Goal: Communication & Community: Share content

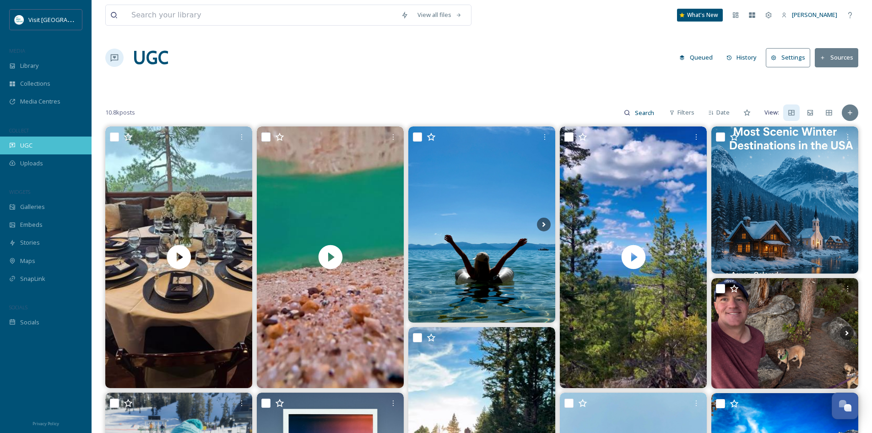
click at [26, 146] on span "UGC" at bounding box center [26, 145] width 12 height 9
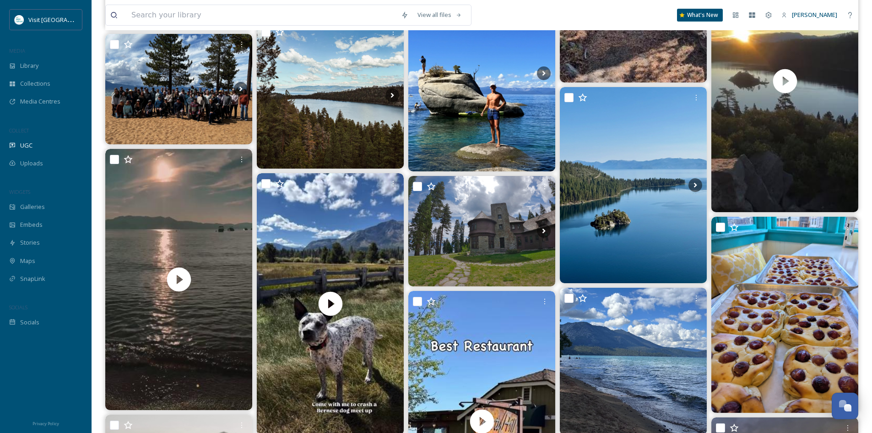
scroll to position [824, 0]
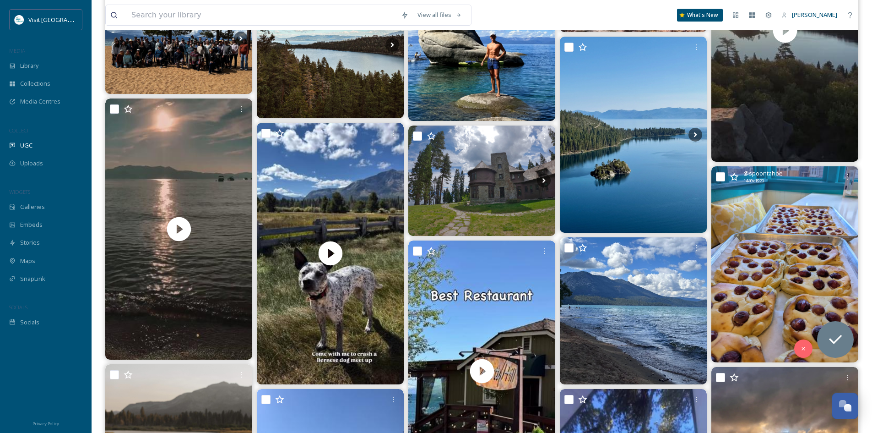
click at [804, 247] on img at bounding box center [784, 264] width 147 height 196
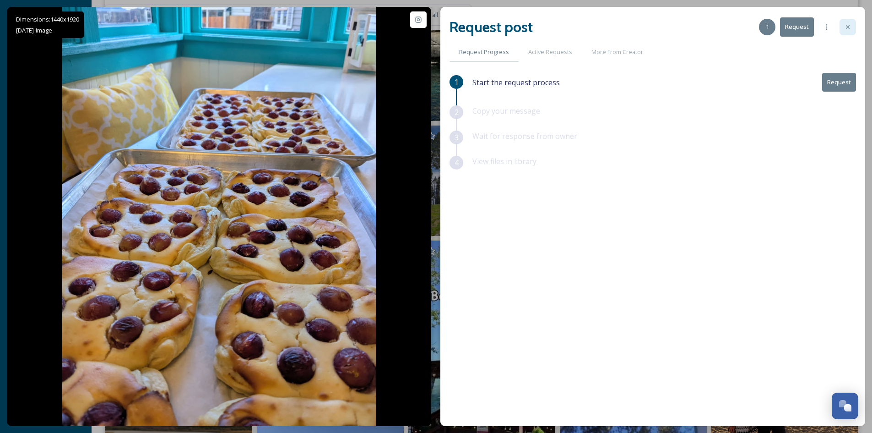
click at [848, 28] on icon at bounding box center [847, 26] width 7 height 7
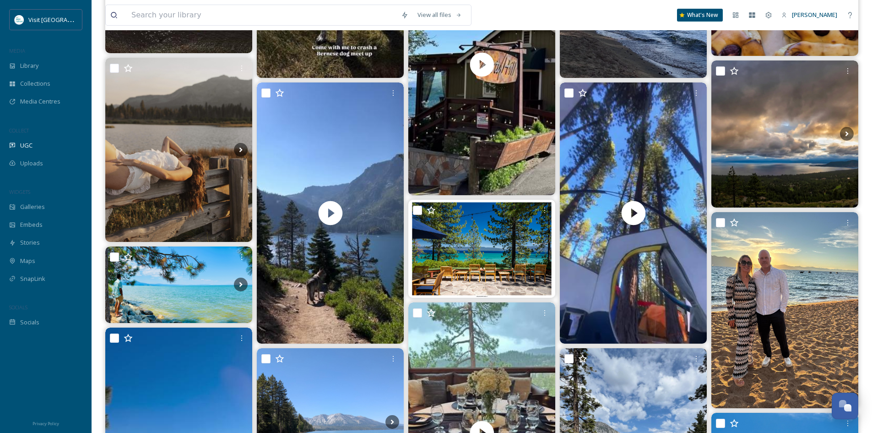
scroll to position [1144, 0]
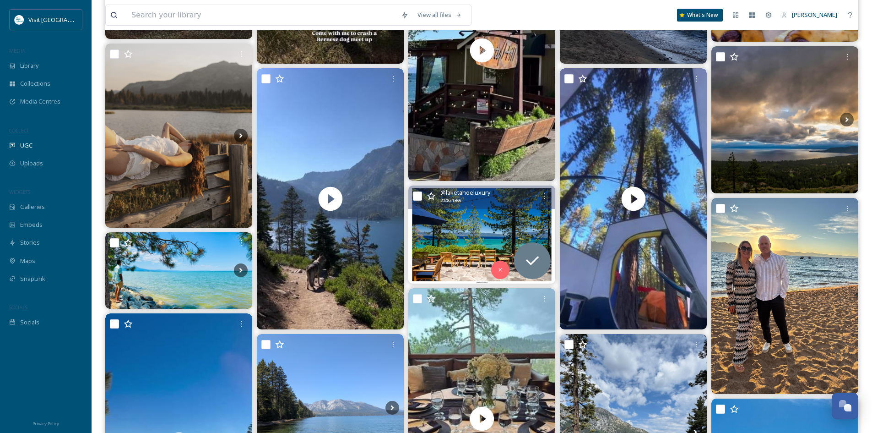
click at [485, 206] on div "@ laketahoeluxury 2048 x 1365" at bounding box center [481, 196] width 147 height 23
click at [481, 223] on img at bounding box center [481, 234] width 147 height 98
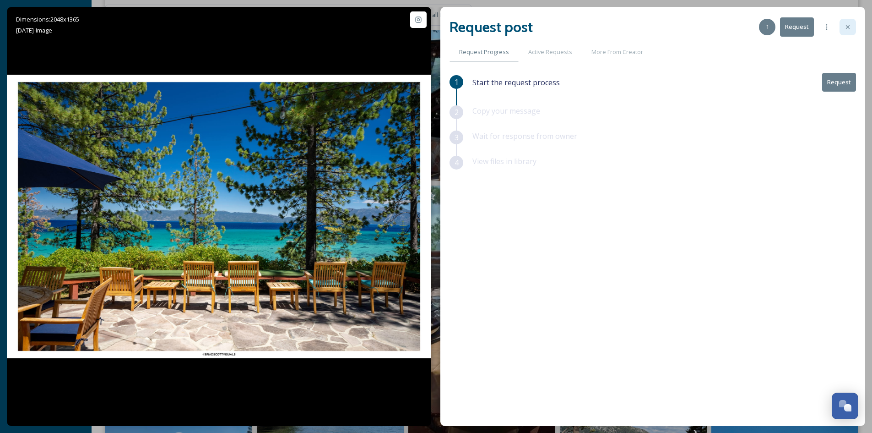
click at [844, 27] on div at bounding box center [847, 27] width 16 height 16
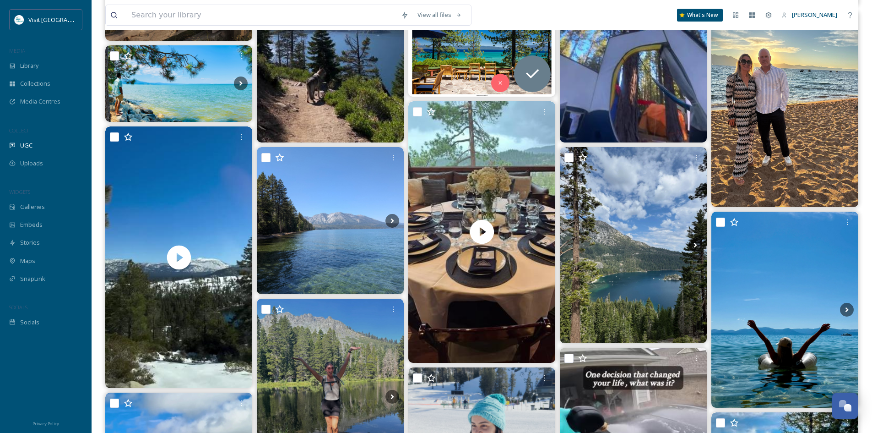
scroll to position [1419, 0]
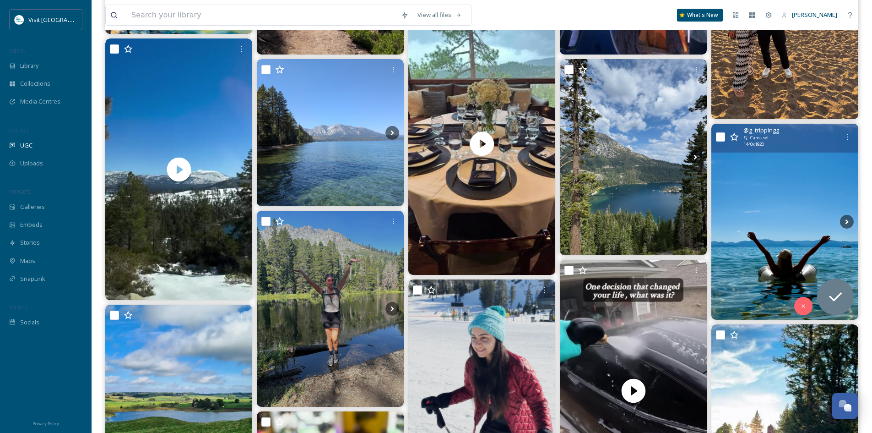
click at [822, 165] on img at bounding box center [784, 222] width 147 height 196
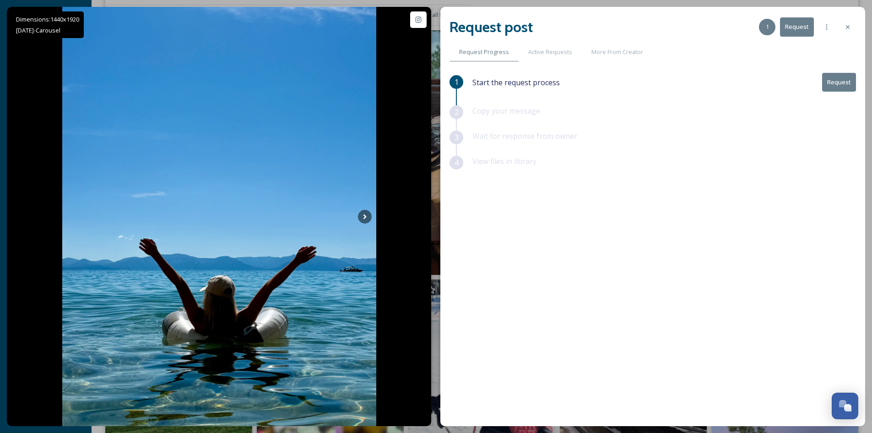
click at [846, 94] on div "Start the request process Request" at bounding box center [664, 89] width 384 height 32
click at [847, 85] on button "Request" at bounding box center [839, 82] width 34 height 19
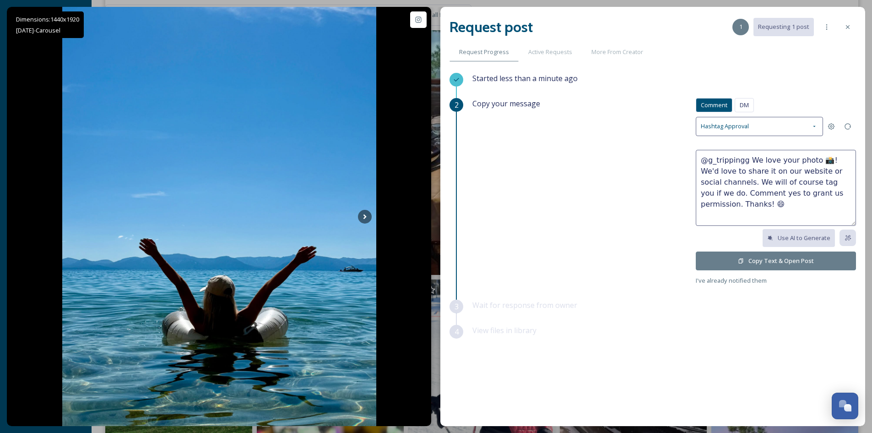
click at [790, 260] on button "Copy Text & Open Post" at bounding box center [776, 260] width 160 height 19
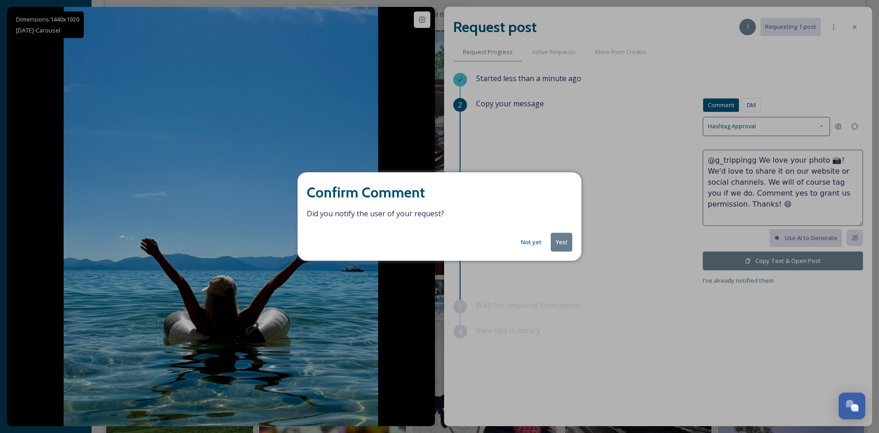
click at [561, 240] on button "Yes!" at bounding box center [562, 242] width 22 height 19
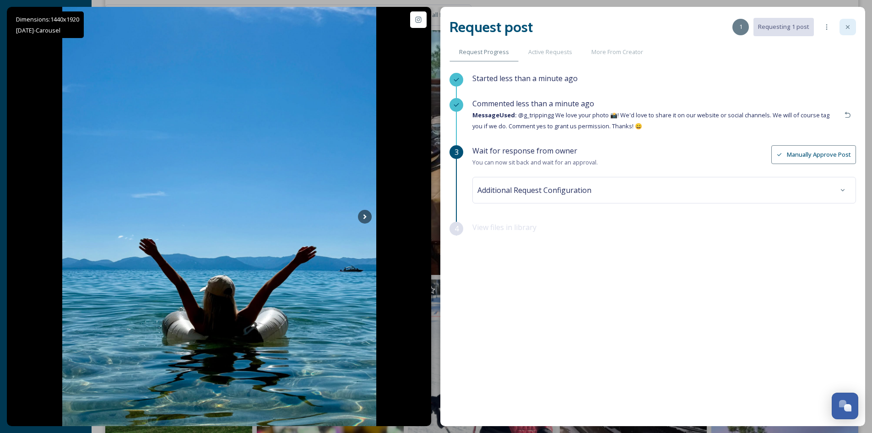
click at [849, 27] on icon at bounding box center [847, 26] width 7 height 7
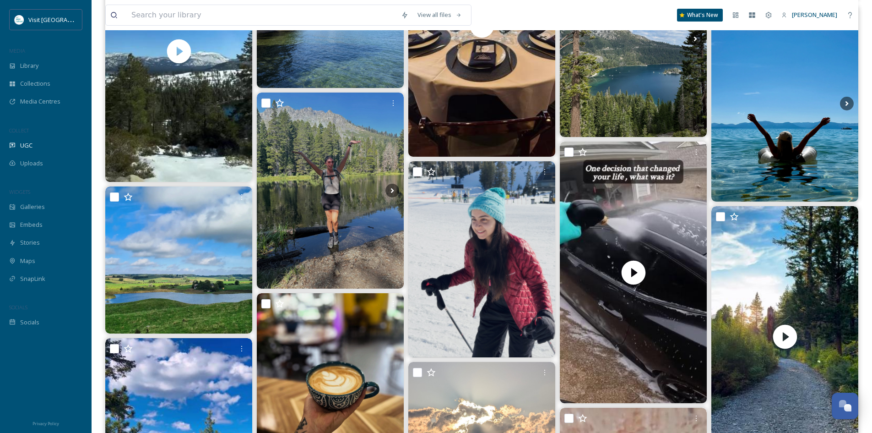
scroll to position [1556, 0]
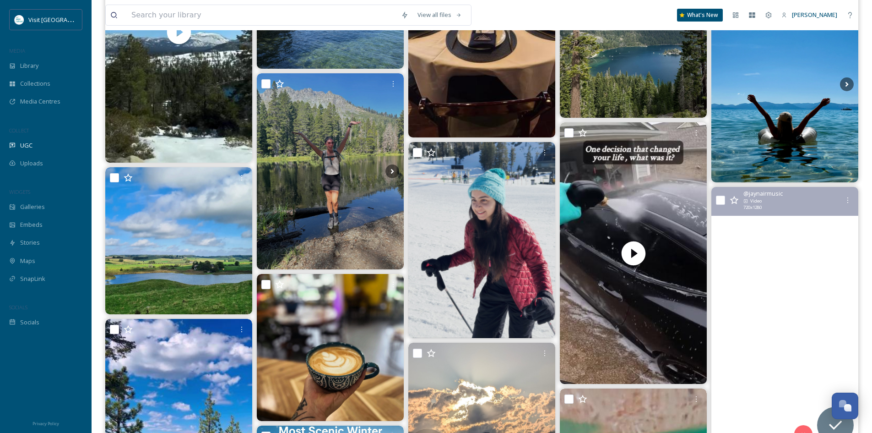
click at [806, 262] on video "Lily Lake, South Lake Tahoe #lilylake #tahoesouth #tahoelife #tahoelakes #falle…" at bounding box center [784, 317] width 147 height 261
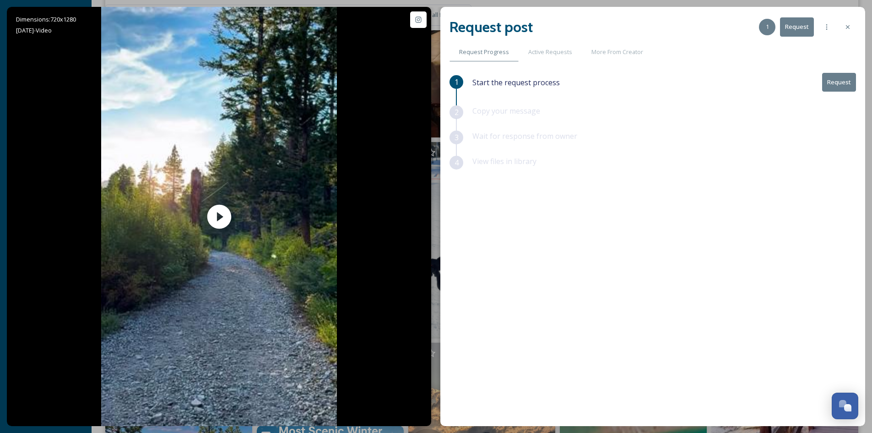
click at [834, 83] on button "Request" at bounding box center [839, 82] width 34 height 19
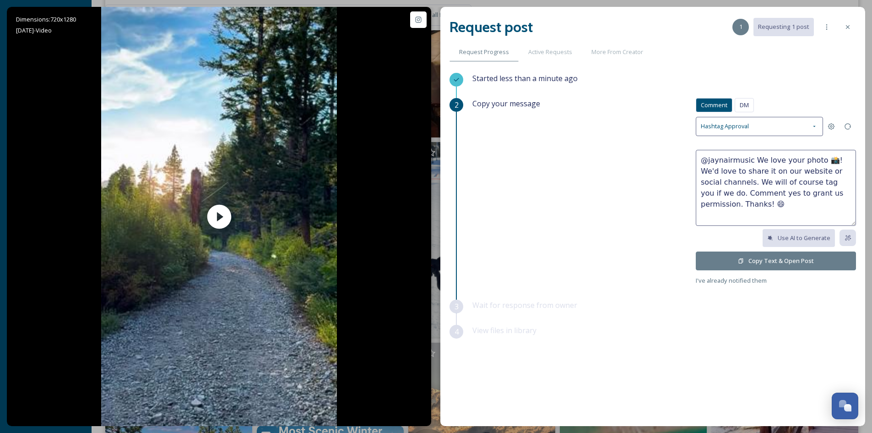
click at [795, 162] on textarea "@jaynairmusic We love your photo 📸! We'd love to share it on our website or soc…" at bounding box center [776, 188] width 160 height 76
type textarea "@jaynairmusic We love your video 📸! We'd love to share it on our website or soc…"
click at [782, 256] on button "Copy Text & Open Post" at bounding box center [776, 260] width 160 height 19
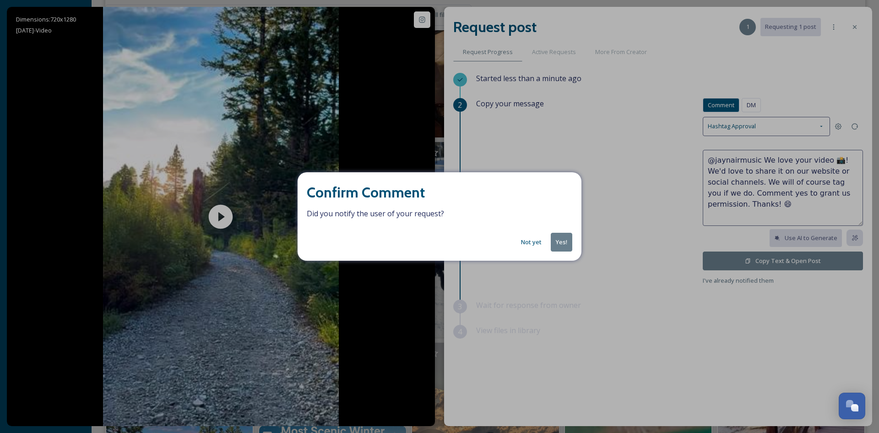
click at [560, 240] on button "Yes!" at bounding box center [562, 242] width 22 height 19
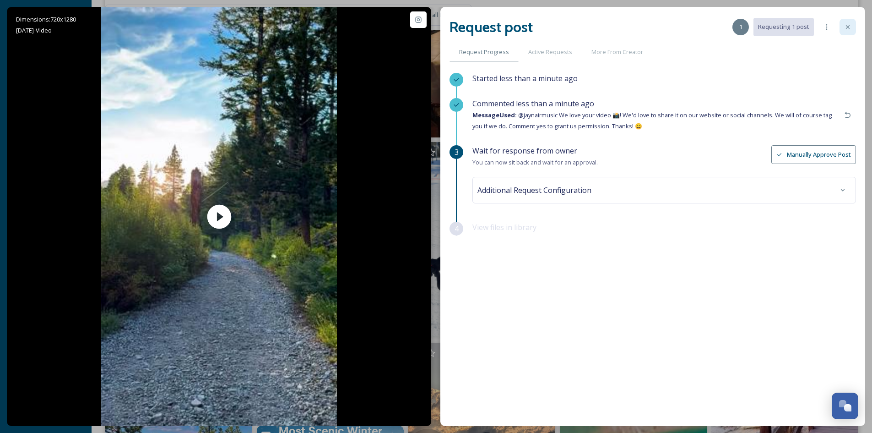
click at [848, 32] on div at bounding box center [847, 27] width 16 height 16
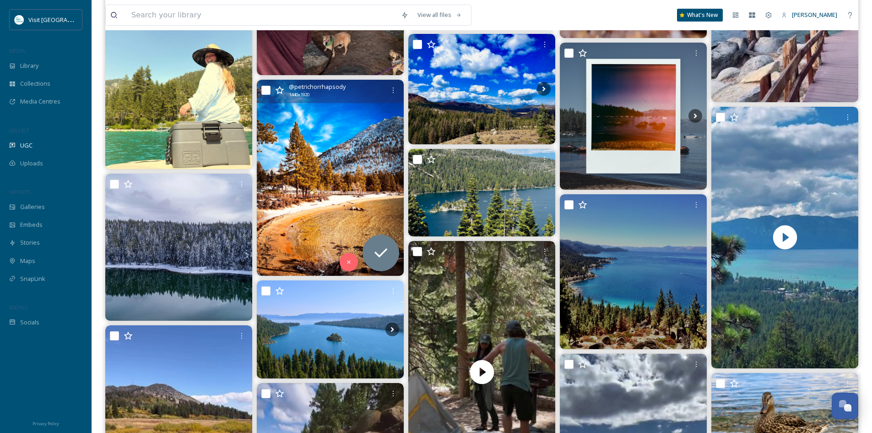
scroll to position [2151, 0]
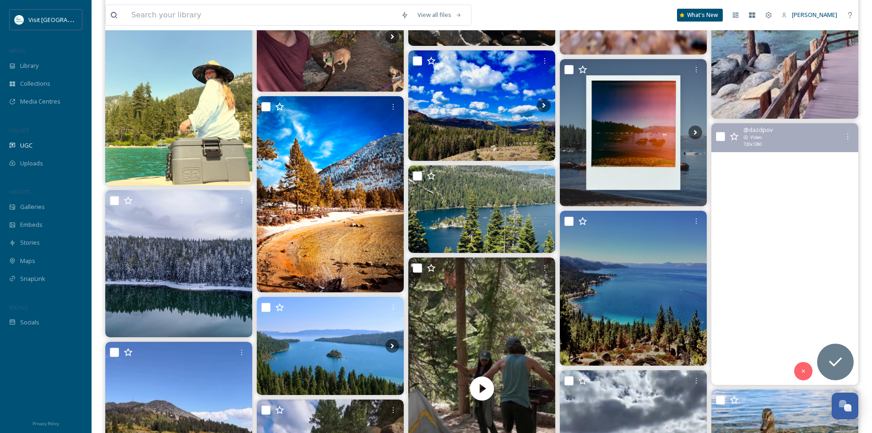
click at [791, 260] on video "#viewsonviews #dazdpov #laketahoe #tahome" at bounding box center [784, 253] width 147 height 261
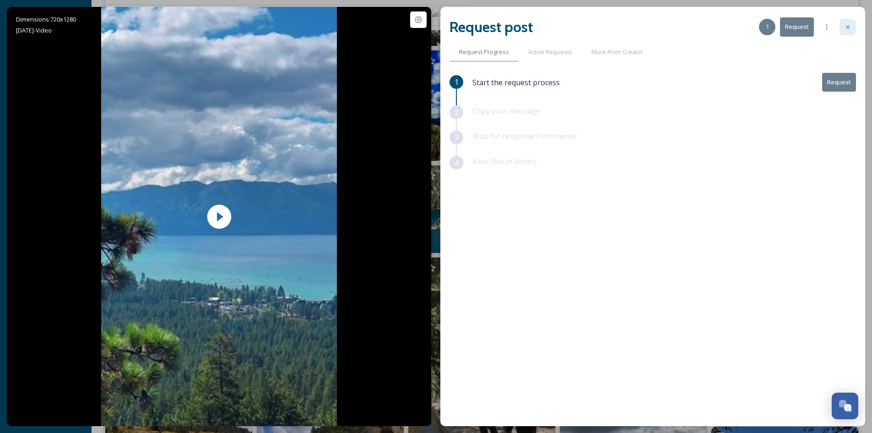
click at [847, 26] on icon at bounding box center [847, 26] width 7 height 7
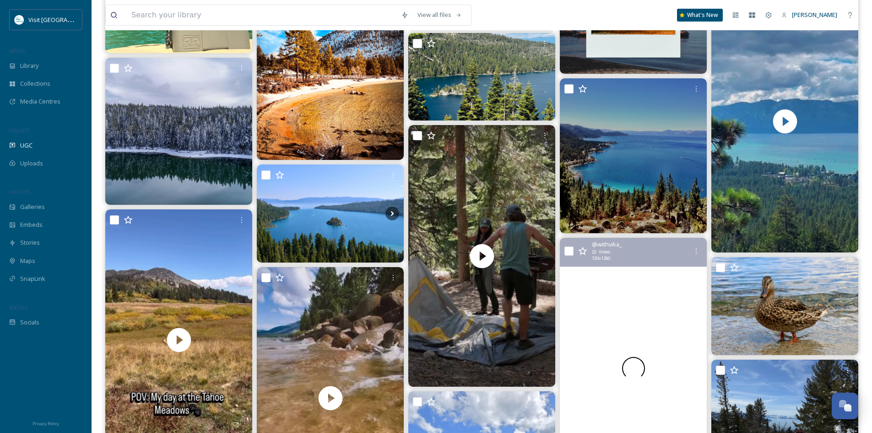
scroll to position [2288, 0]
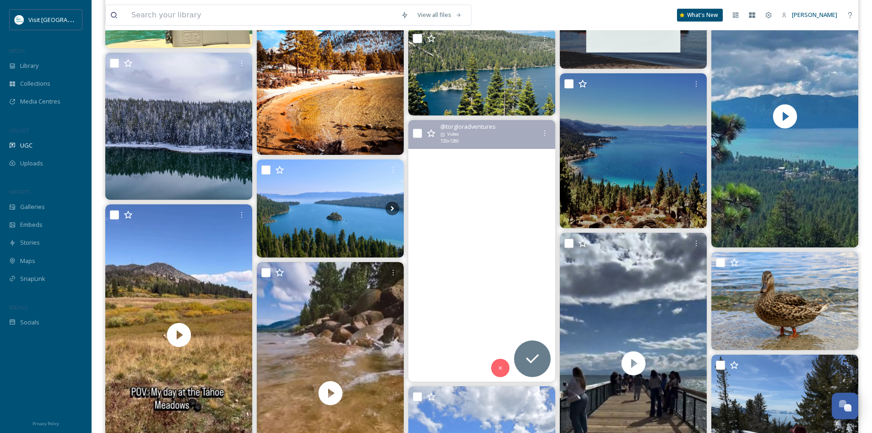
click at [501, 189] on video "Definitely overdue for a weekend climbing & camping adventure! Last one was all…" at bounding box center [481, 250] width 147 height 261
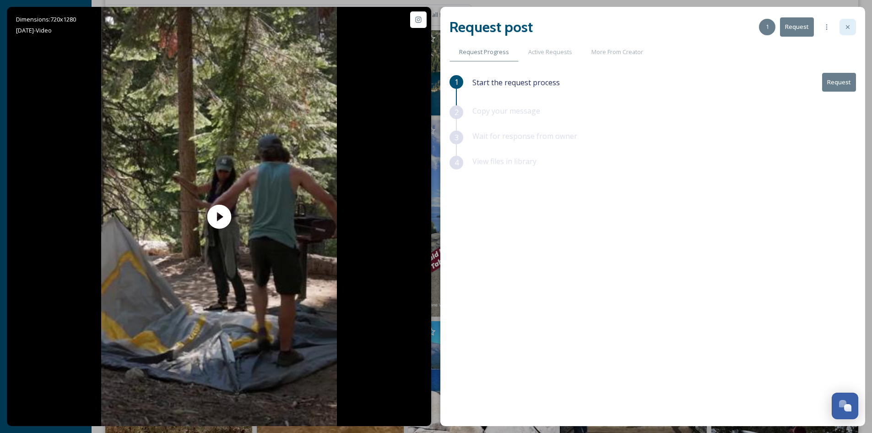
click at [847, 27] on icon at bounding box center [848, 27] width 4 height 4
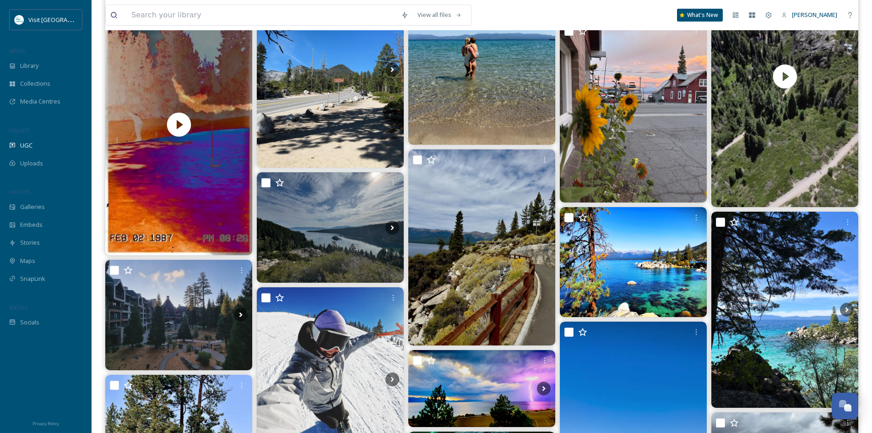
scroll to position [3433, 0]
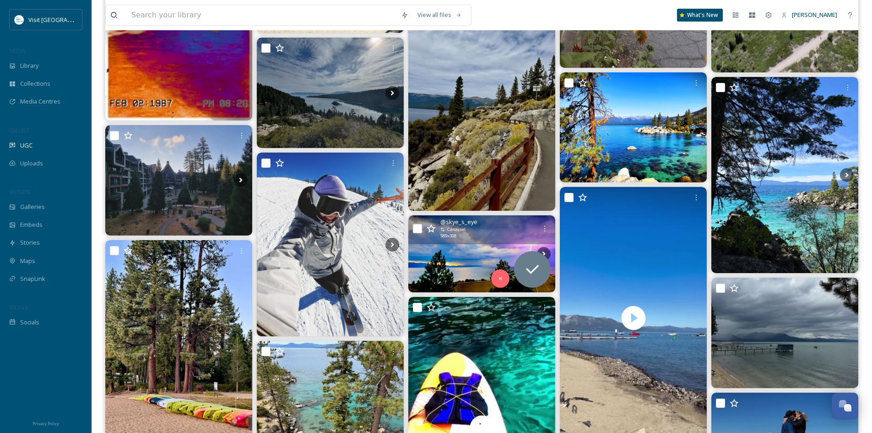
click at [454, 253] on img at bounding box center [481, 253] width 147 height 77
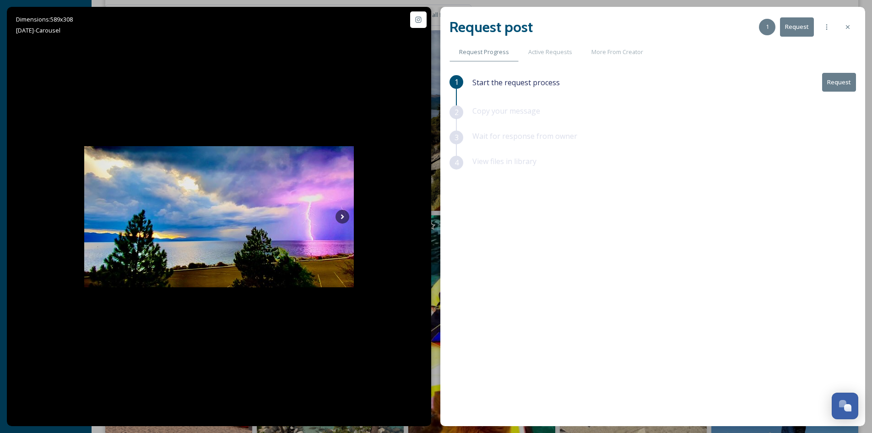
click at [837, 81] on button "Request" at bounding box center [839, 82] width 34 height 19
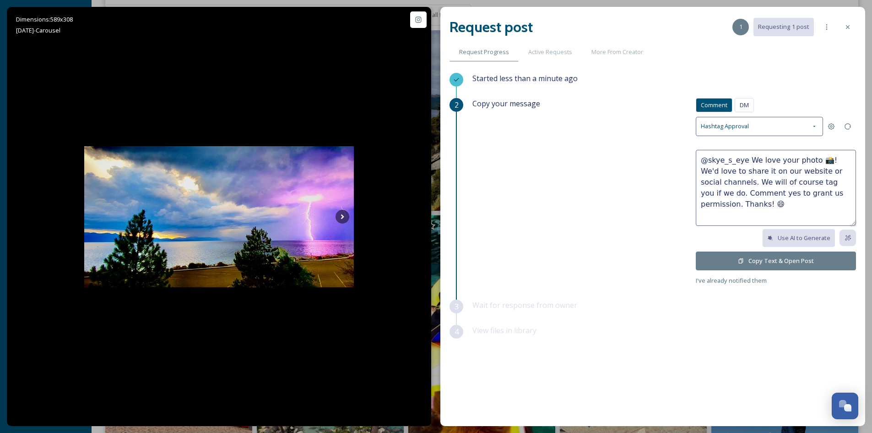
click at [800, 264] on button "Copy Text & Open Post" at bounding box center [776, 260] width 160 height 19
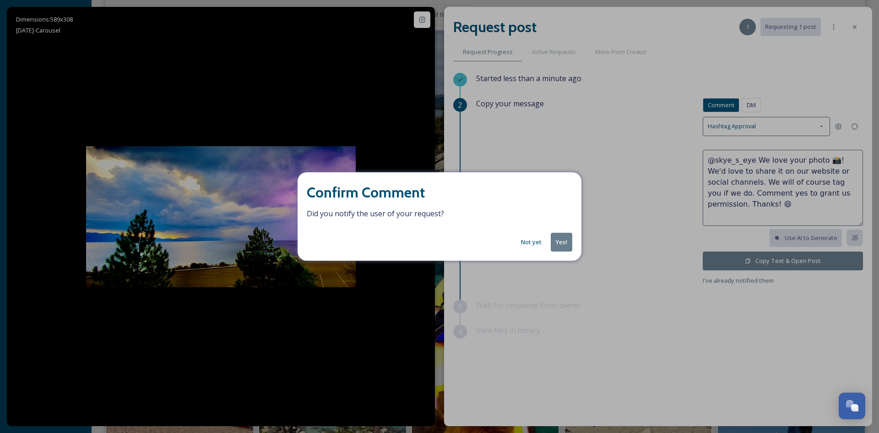
click at [556, 244] on button "Yes!" at bounding box center [562, 242] width 22 height 19
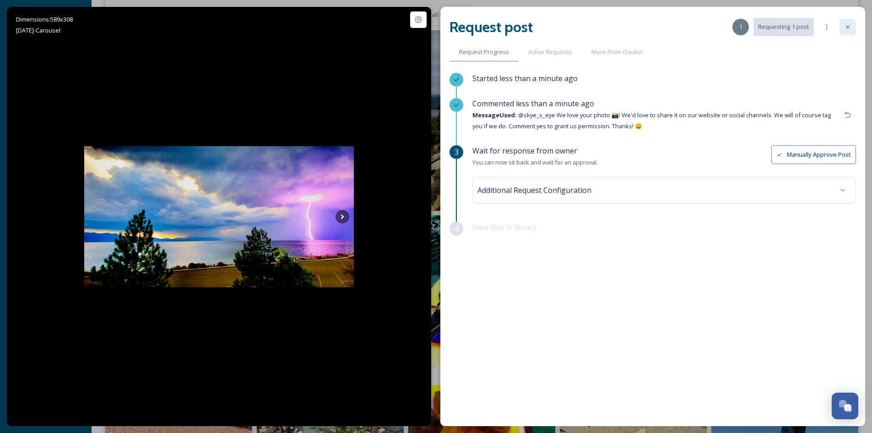
click at [848, 26] on icon at bounding box center [847, 26] width 7 height 7
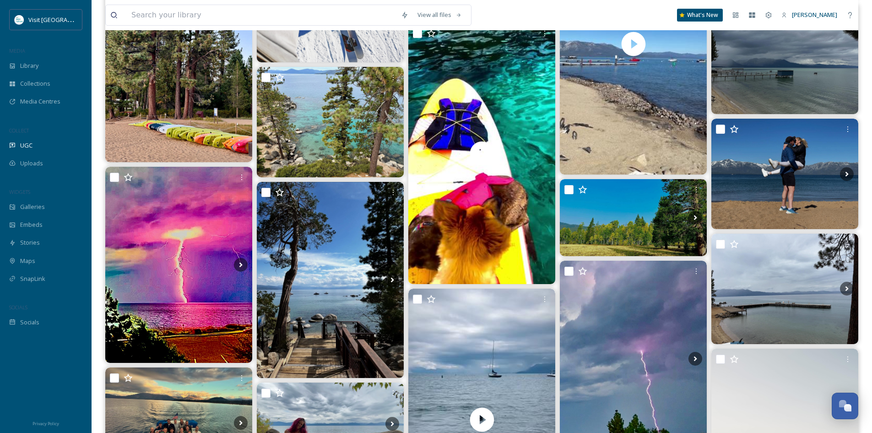
scroll to position [3707, 0]
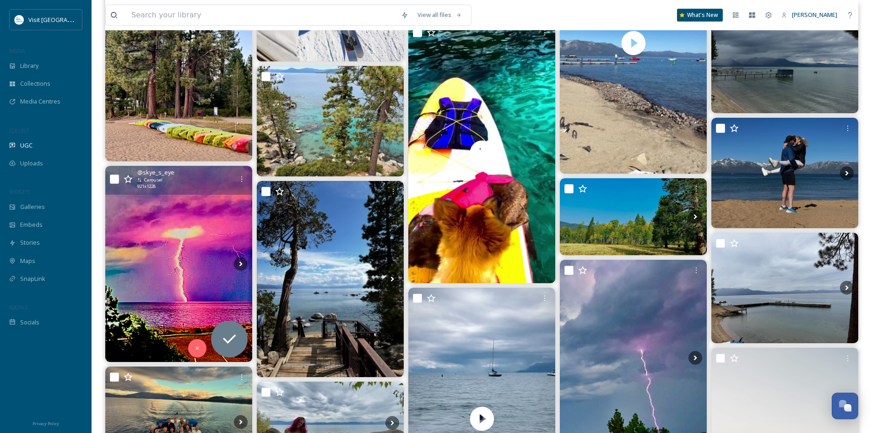
click at [147, 221] on img at bounding box center [178, 264] width 147 height 196
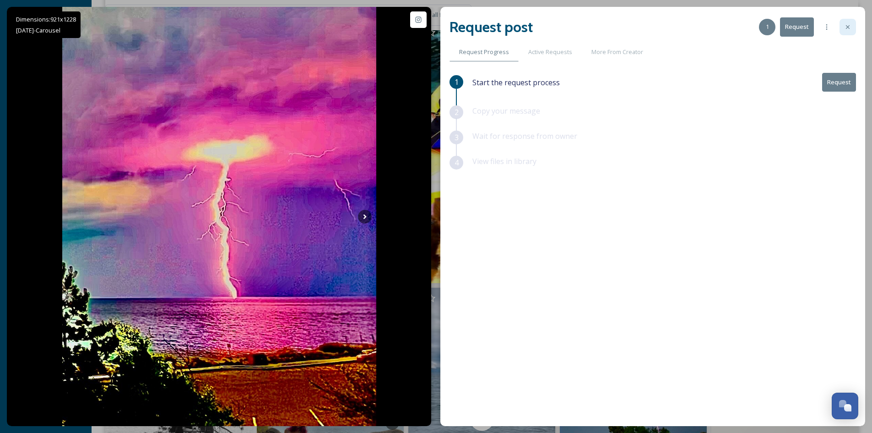
click at [850, 27] on icon at bounding box center [847, 26] width 7 height 7
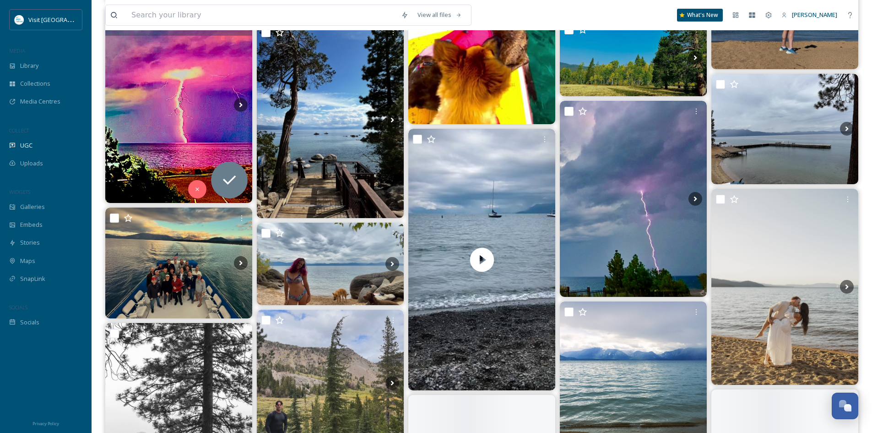
scroll to position [3890, 0]
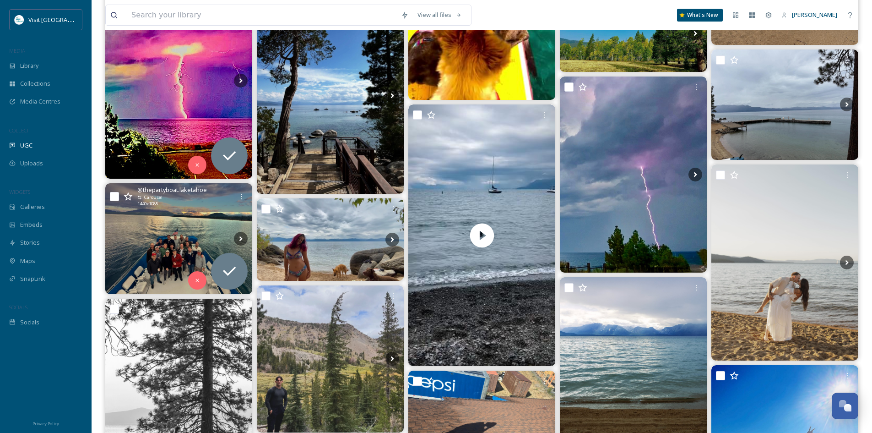
click at [148, 223] on img at bounding box center [178, 238] width 147 height 111
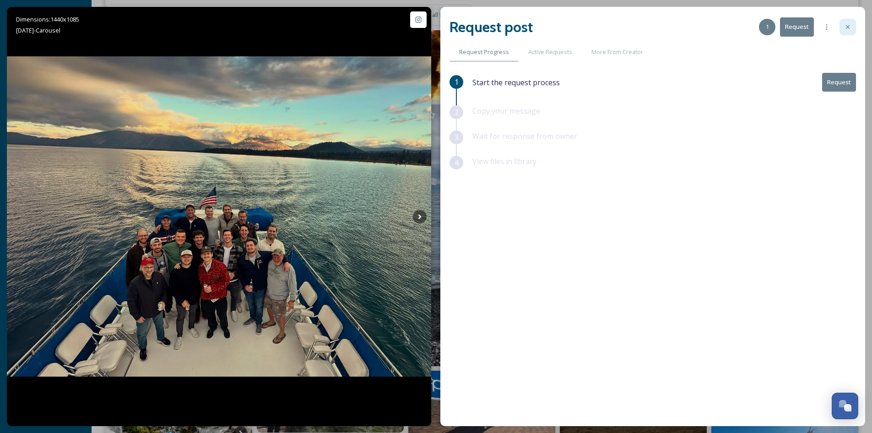
click at [852, 26] on div at bounding box center [847, 27] width 16 height 16
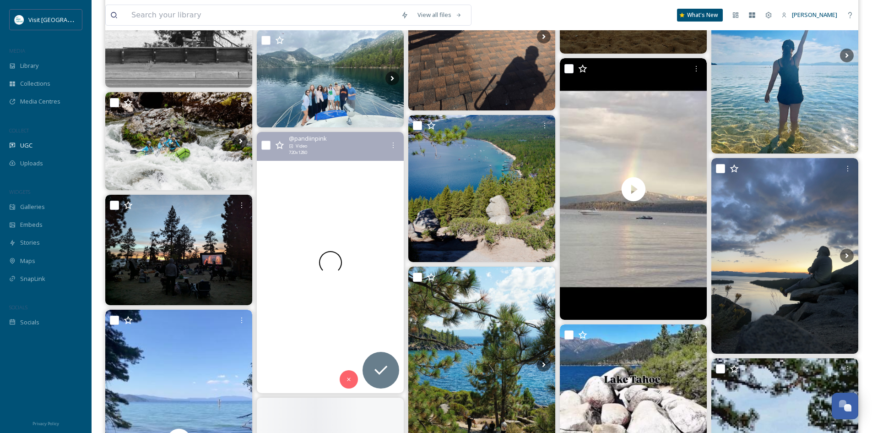
scroll to position [4302, 0]
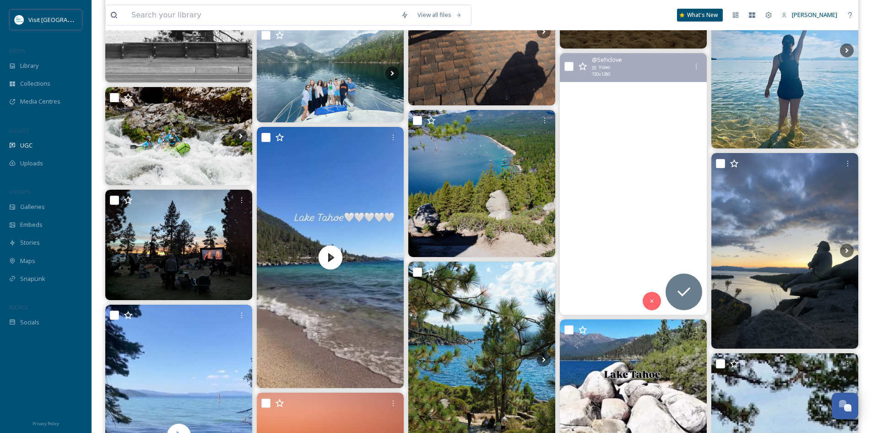
click at [637, 115] on video "New things are coming! Today was a visioning day...\aWe are excited about the f…" at bounding box center [633, 183] width 147 height 261
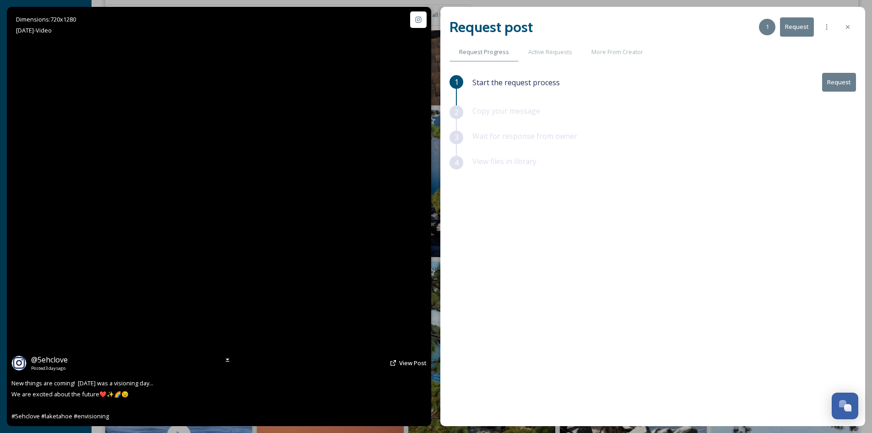
click at [225, 222] on video "New things are coming! Today was a visioning day...\aWe are excited about the f…" at bounding box center [219, 216] width 236 height 419
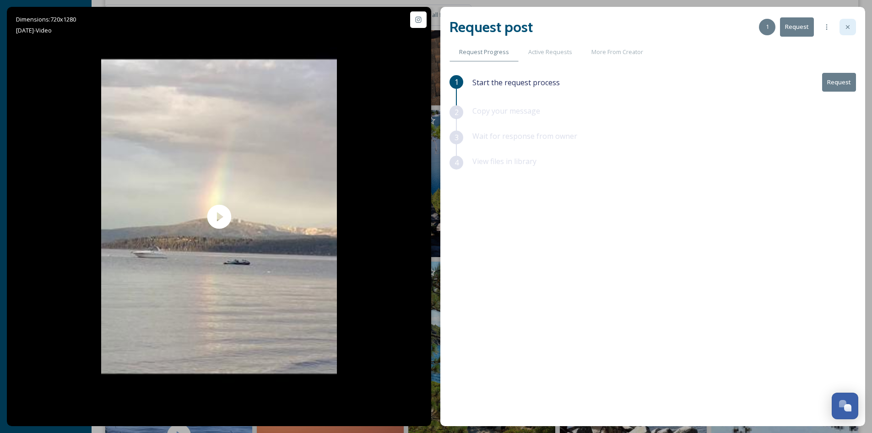
click at [851, 26] on icon at bounding box center [847, 26] width 7 height 7
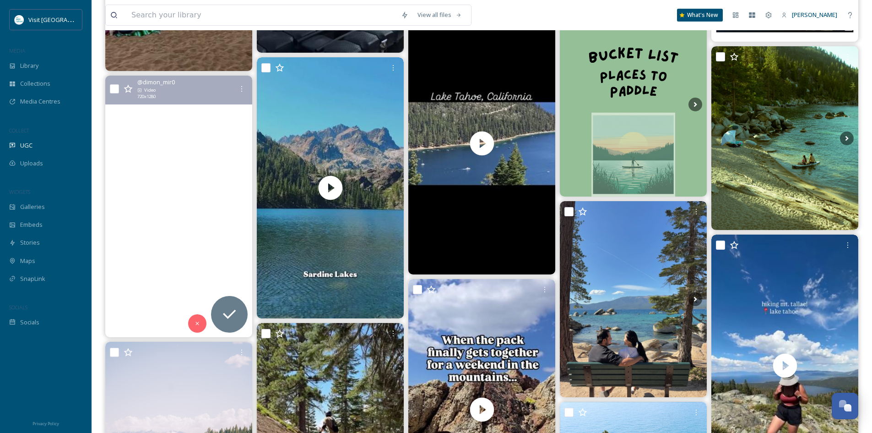
scroll to position [5446, 0]
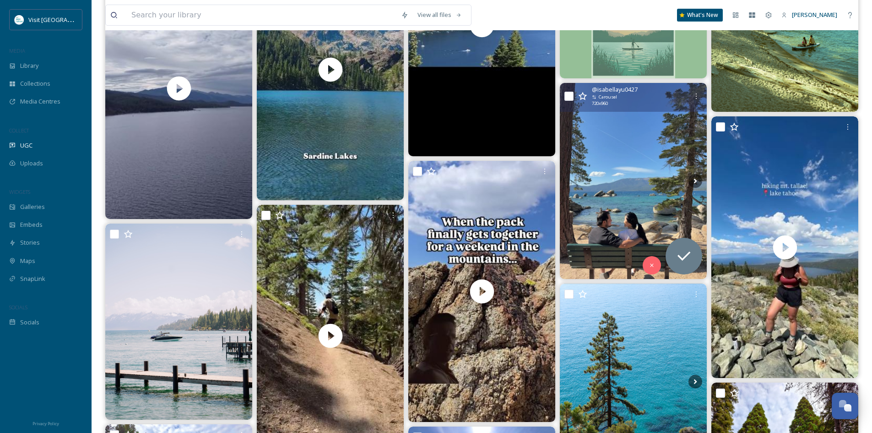
click at [622, 188] on img at bounding box center [633, 181] width 147 height 196
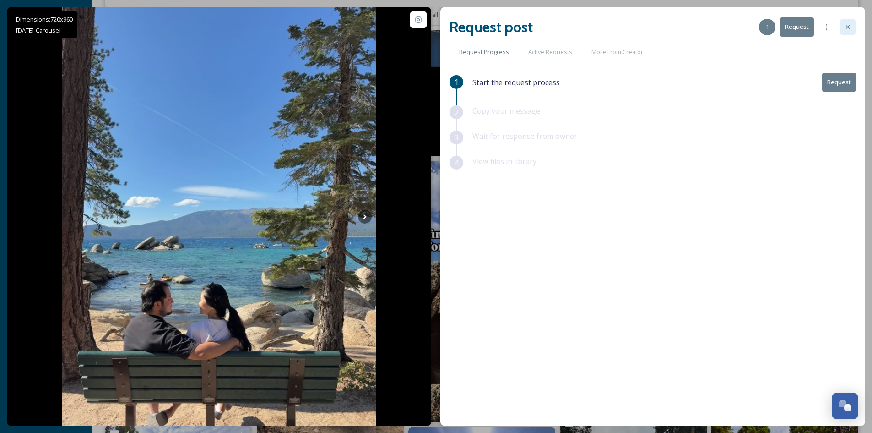
click at [844, 27] on icon at bounding box center [847, 26] width 7 height 7
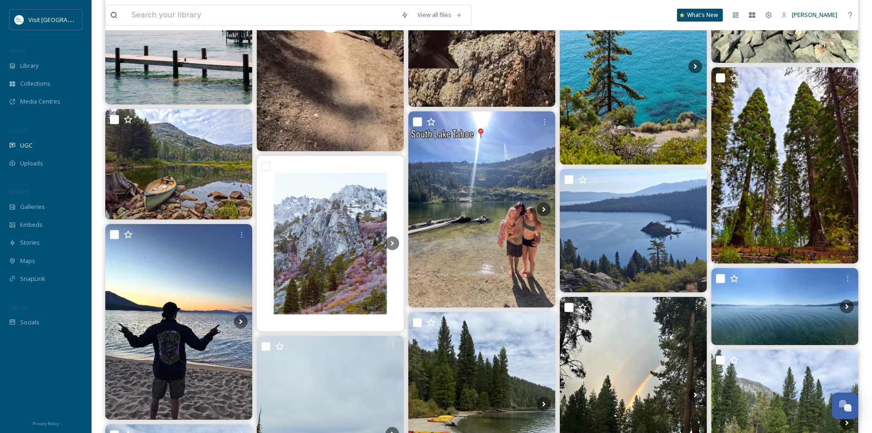
scroll to position [5813, 0]
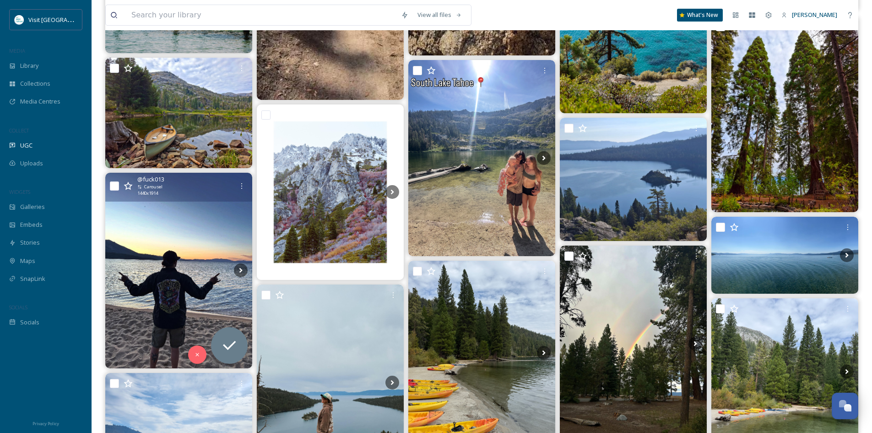
click at [176, 213] on img at bounding box center [178, 270] width 147 height 195
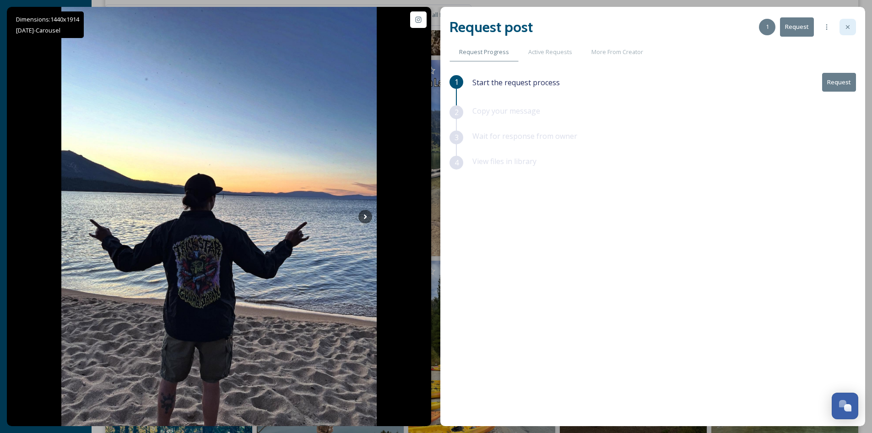
click at [851, 30] on icon at bounding box center [847, 26] width 7 height 7
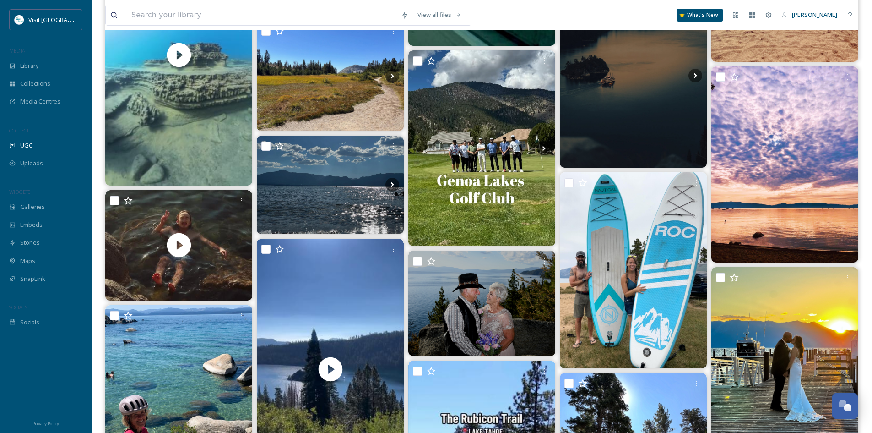
scroll to position [6820, 0]
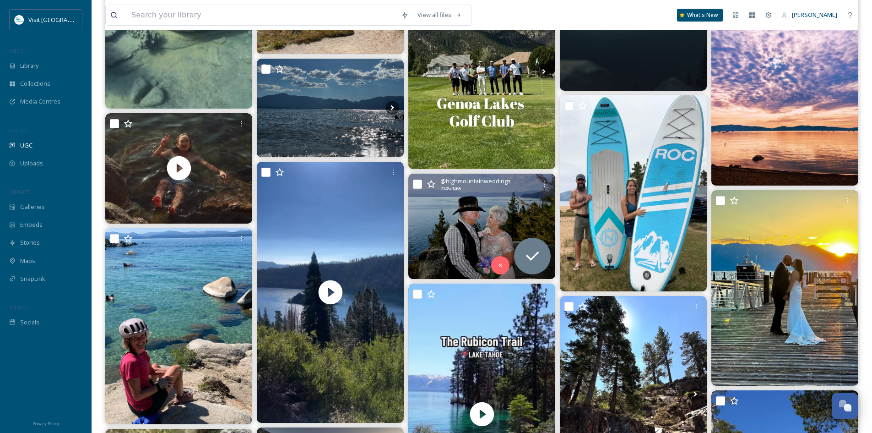
click at [504, 214] on img at bounding box center [481, 225] width 147 height 105
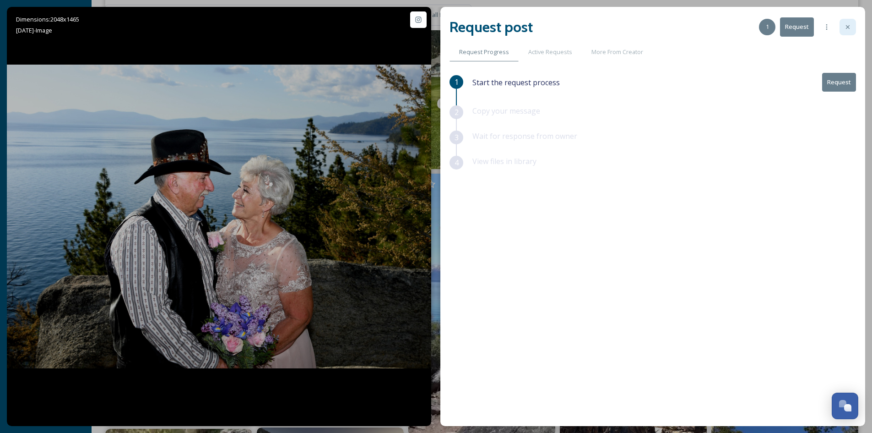
click at [850, 27] on icon at bounding box center [847, 26] width 7 height 7
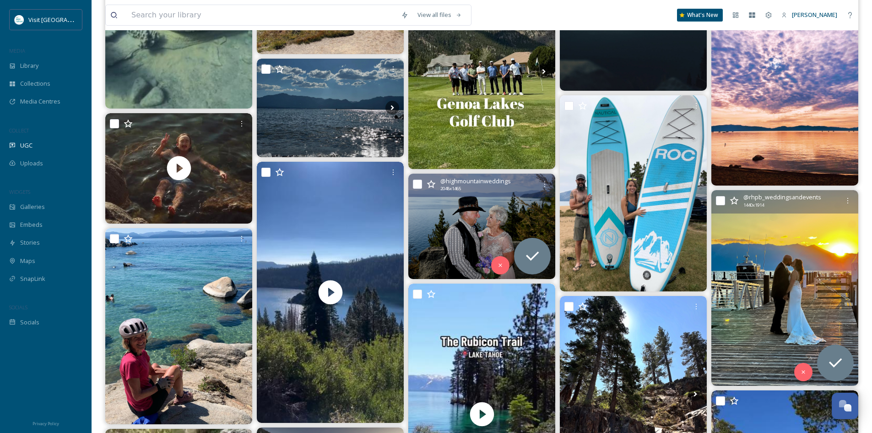
click at [800, 257] on img at bounding box center [784, 287] width 147 height 195
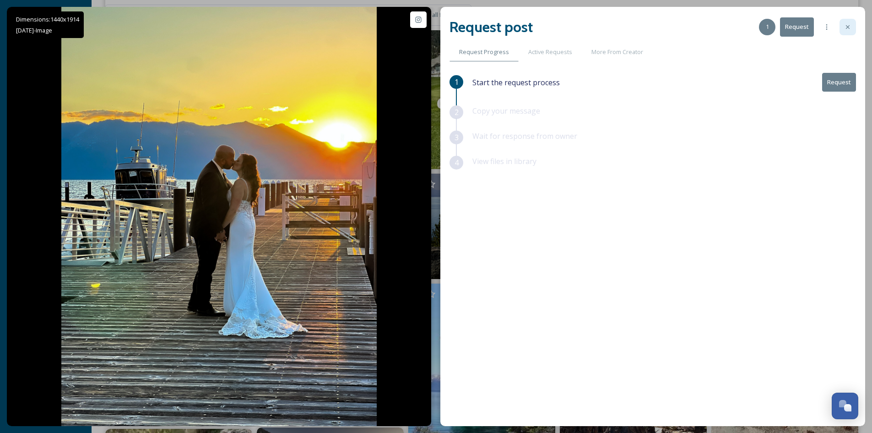
click at [848, 27] on icon at bounding box center [848, 27] width 4 height 4
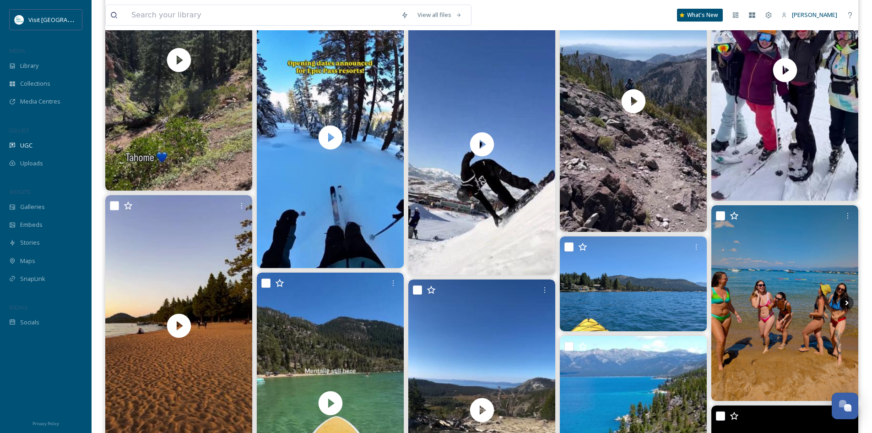
scroll to position [10618, 0]
